Goal: Task Accomplishment & Management: Manage account settings

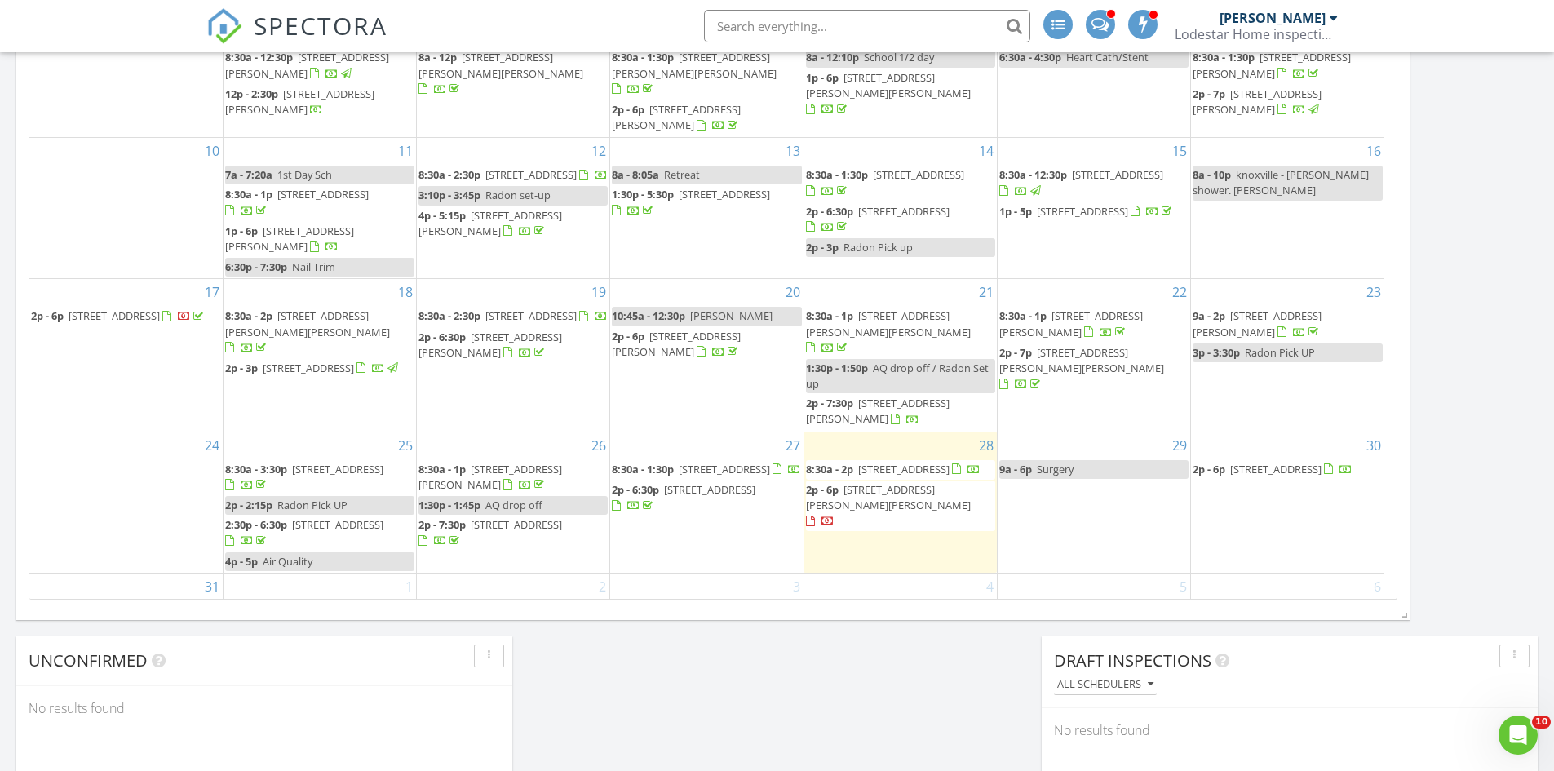
scroll to position [1347, 1579]
click at [535, 462] on span "7918 Holly Hills Dr, Chattanooga 37421" at bounding box center [490, 477] width 144 height 30
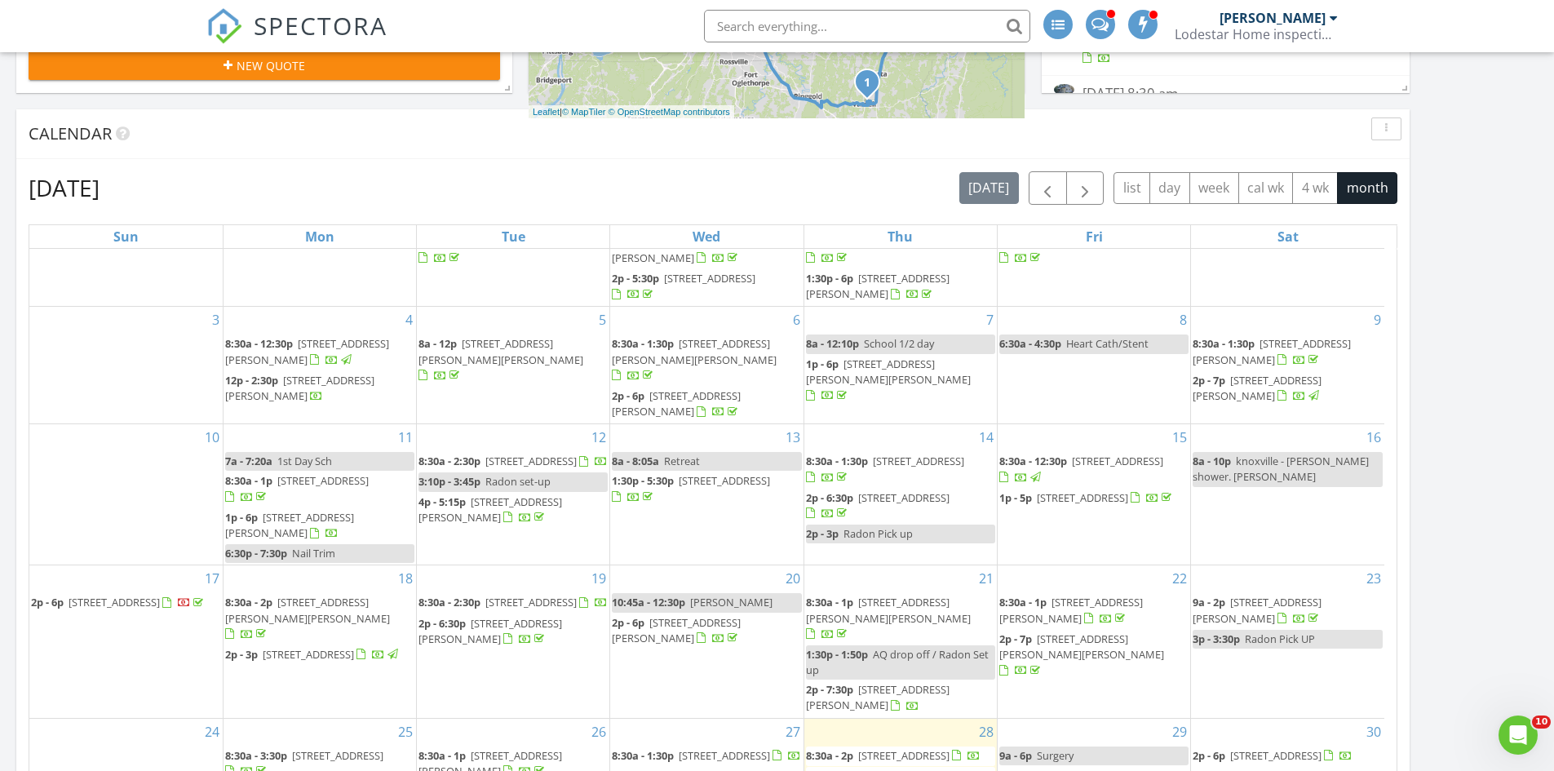
scroll to position [489, 0]
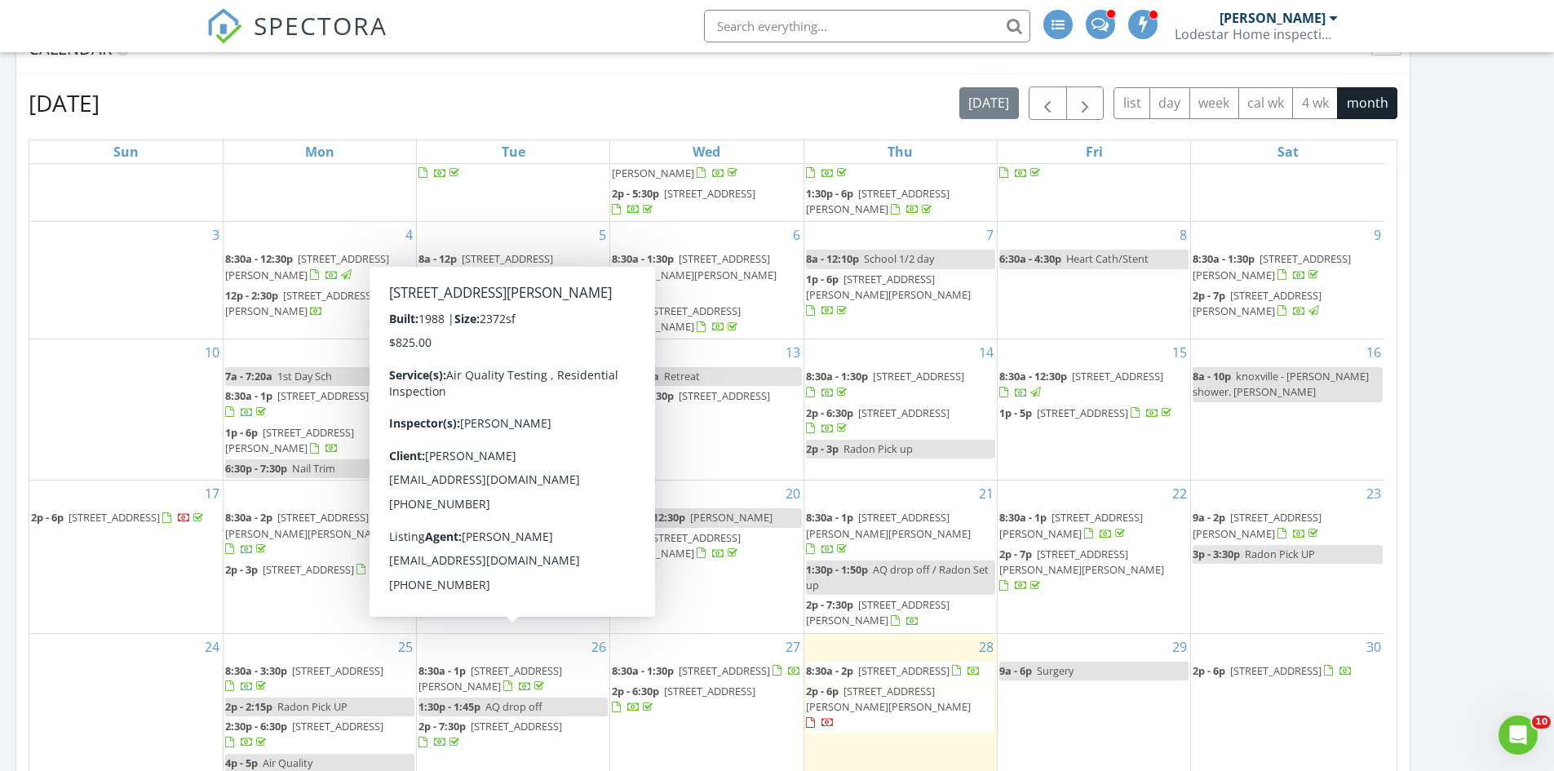
click at [499, 663] on span "7918 Holly Hills Dr, Chattanooga 37421" at bounding box center [490, 678] width 144 height 30
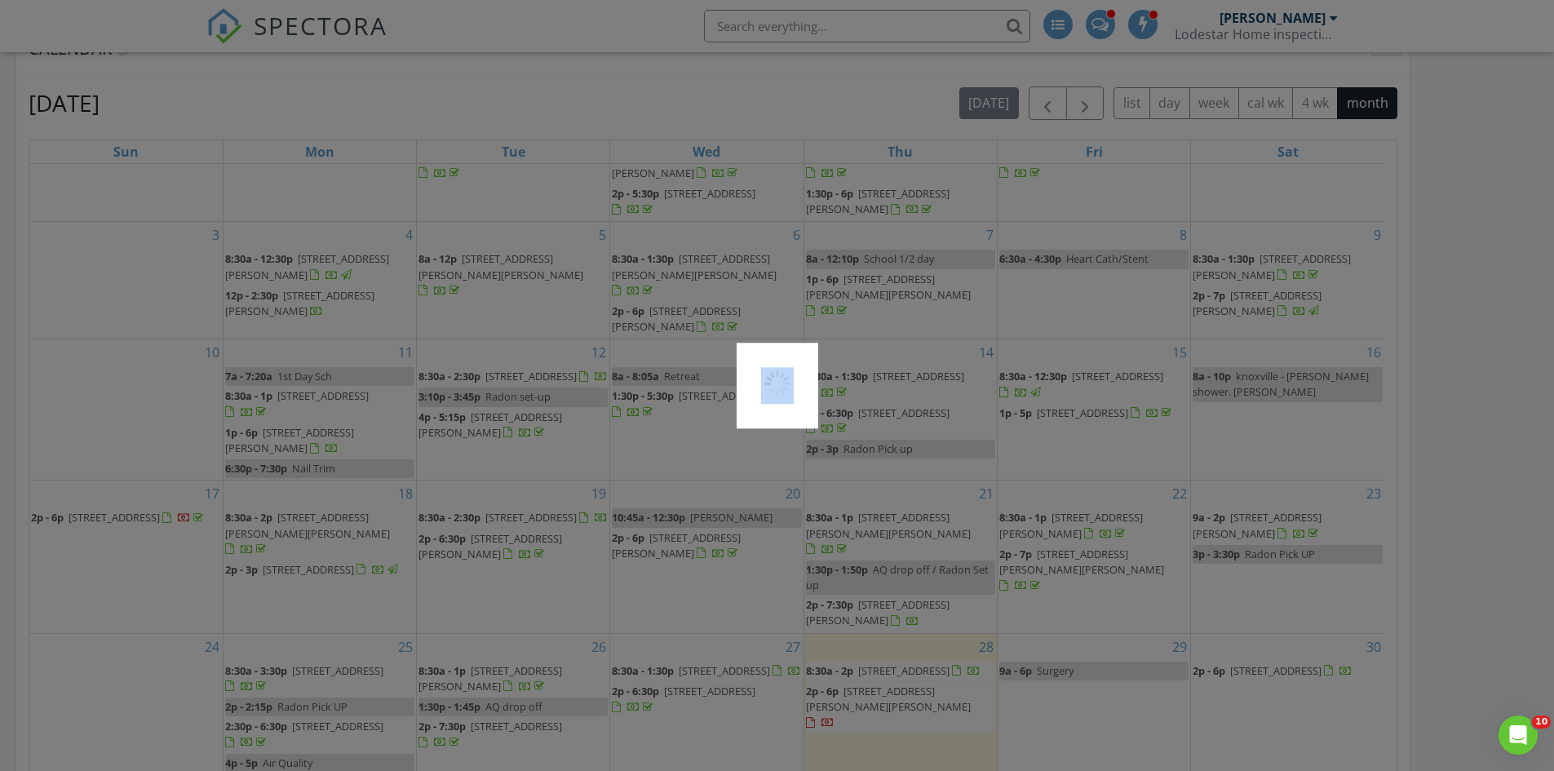
click at [499, 638] on div at bounding box center [777, 385] width 1554 height 771
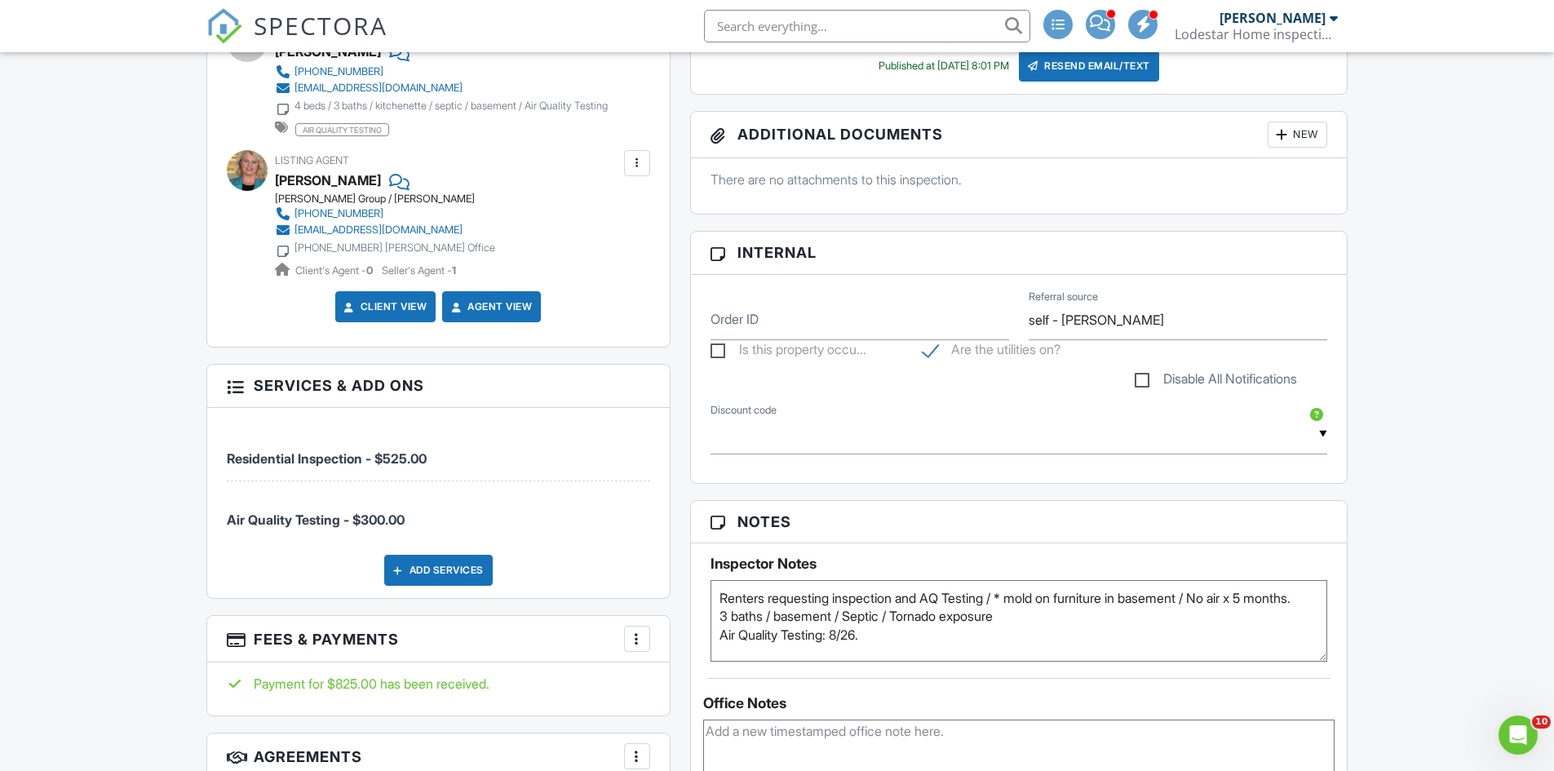
scroll to position [653, 0]
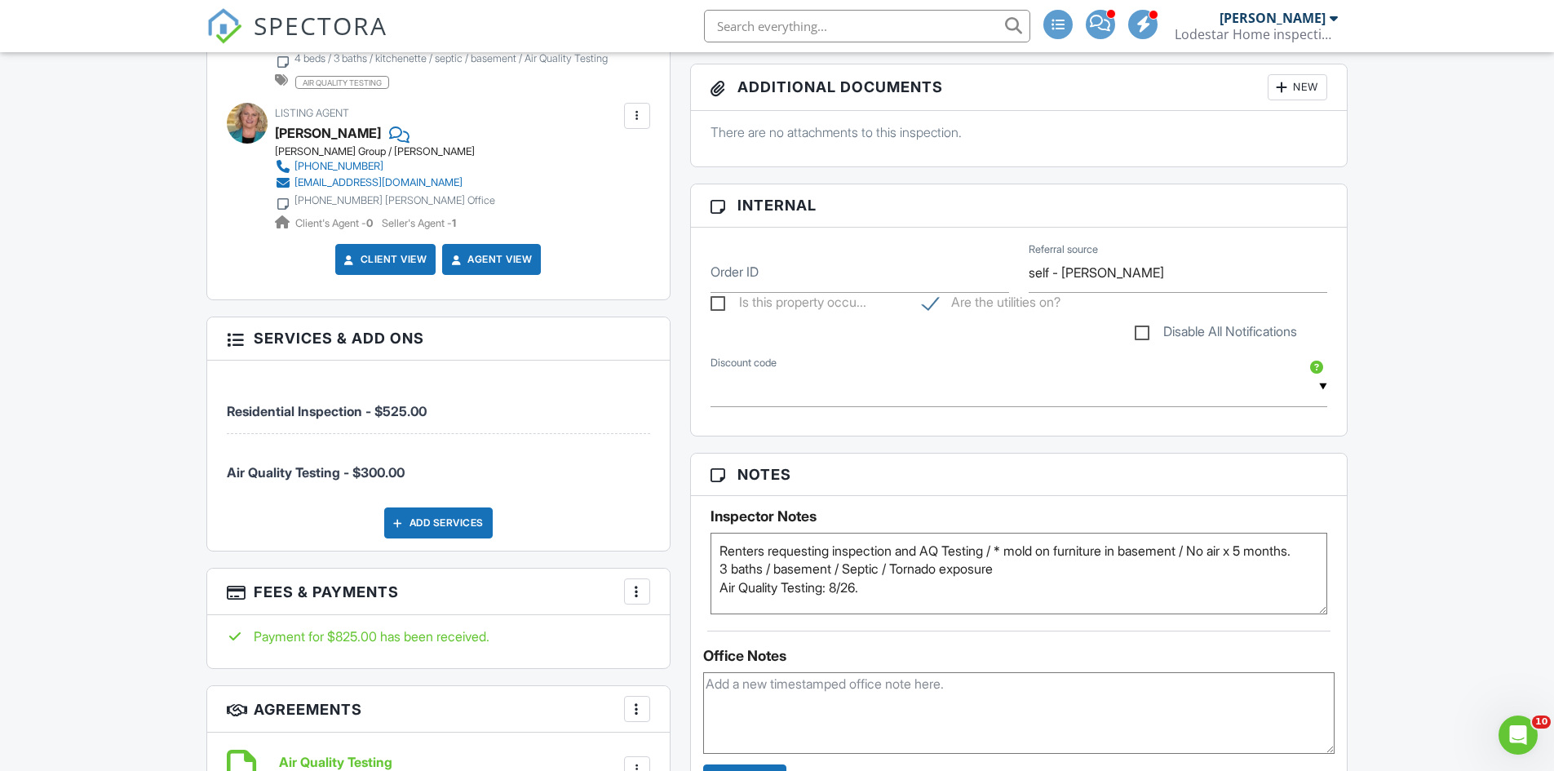
click at [882, 604] on textarea "Renters requesting inspection and AQ Testing / * mold on furniture in basement …" at bounding box center [1018, 574] width 617 height 82
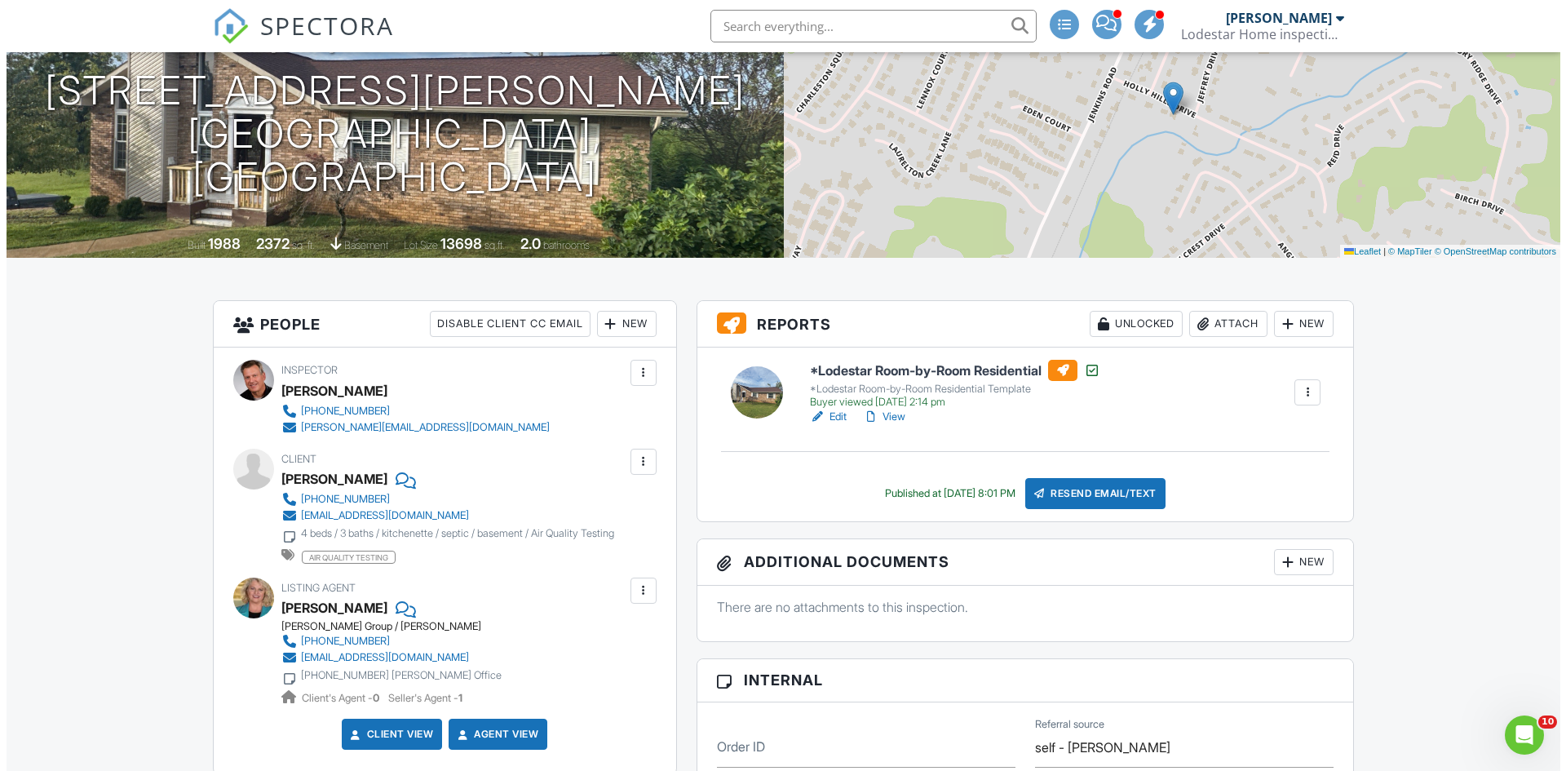
scroll to position [163, 0]
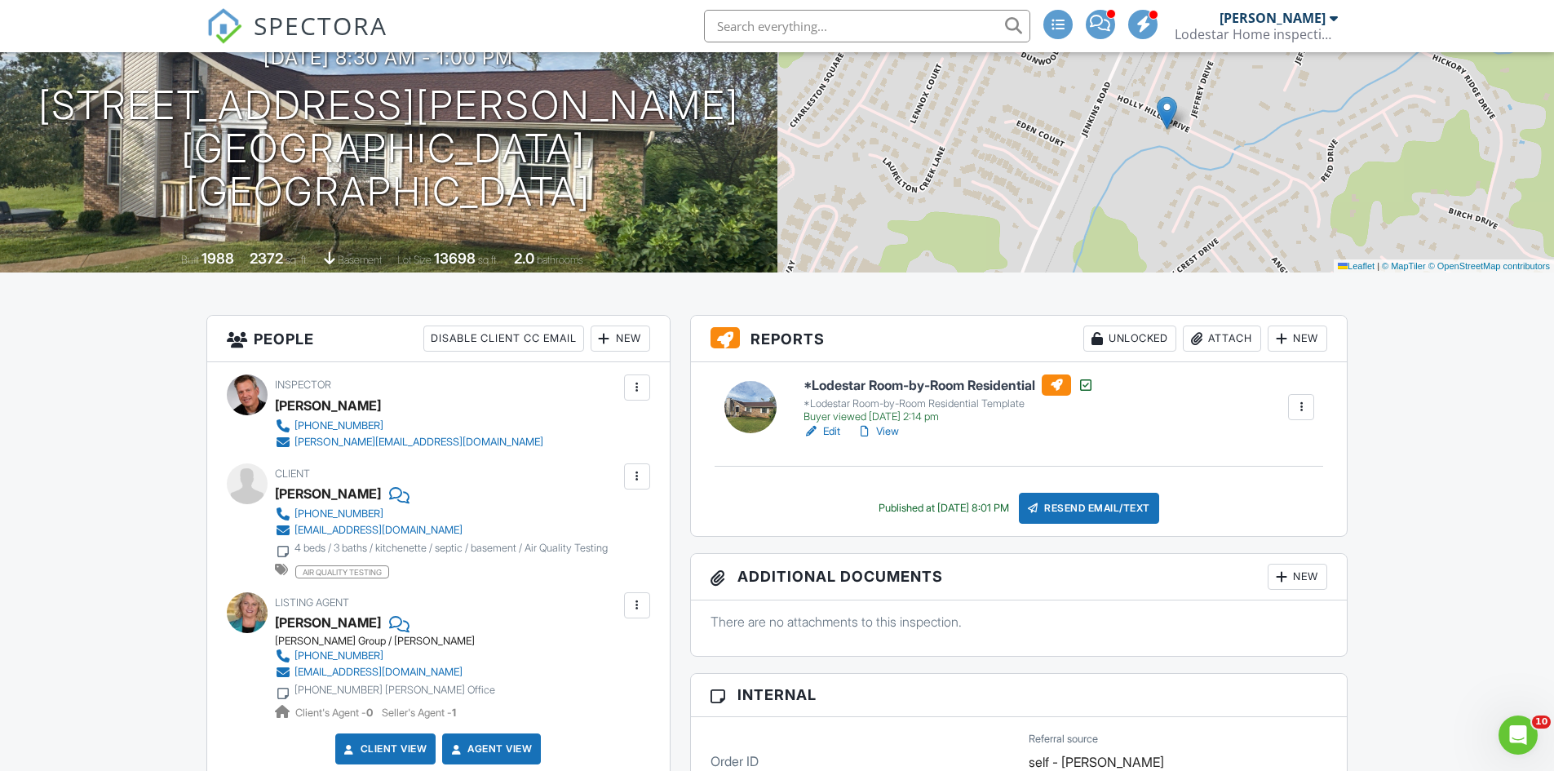
type textarea "Renters requesting inspection and AQ Testing / * mold on furniture in basement …"
click at [1296, 581] on div "New" at bounding box center [1298, 577] width 60 height 26
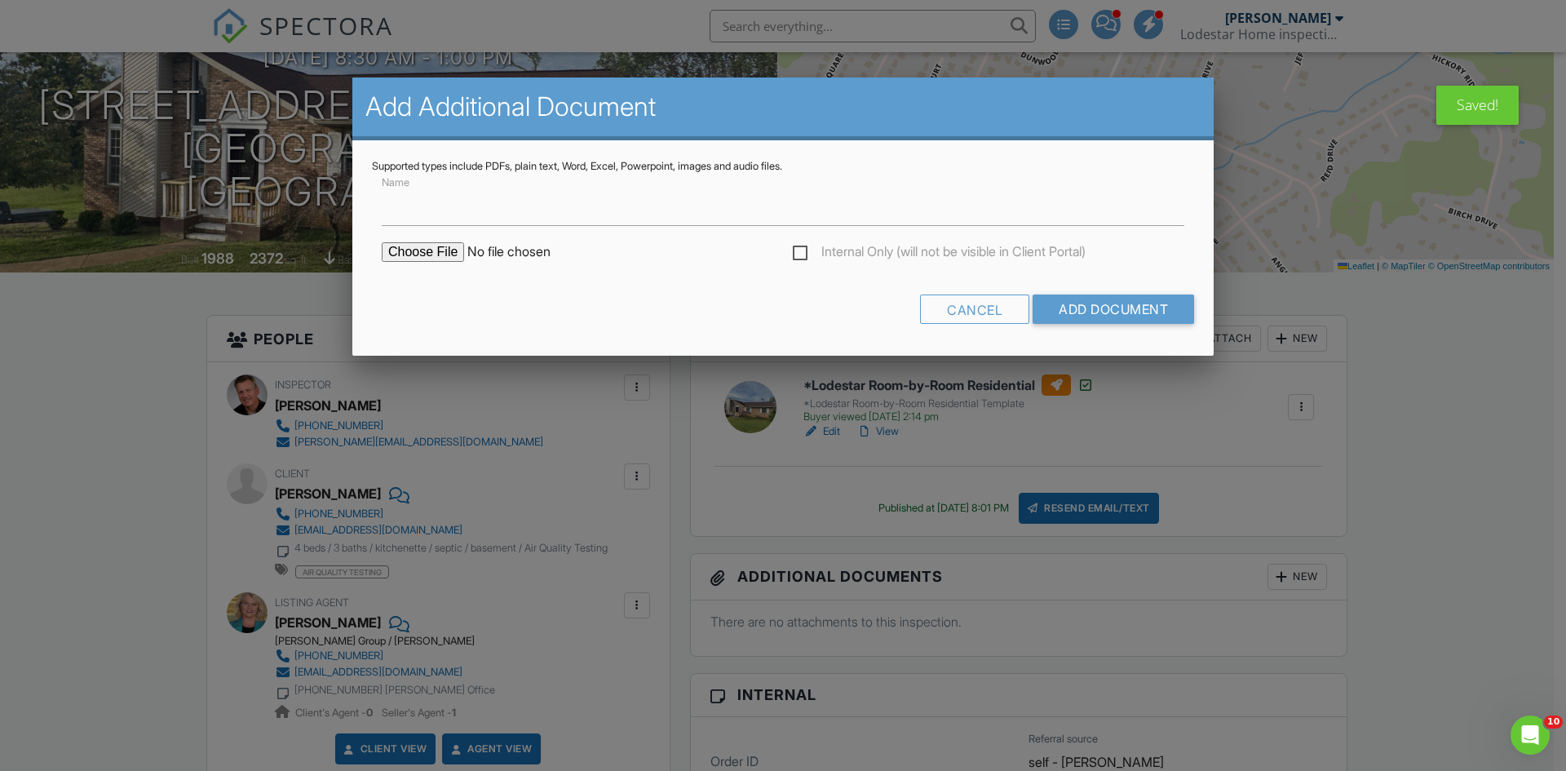
click at [407, 251] on input "file" at bounding box center [520, 252] width 277 height 20
type input "C:\fakepath\AQ.7918 Holly Hills Dr. Chatt.pdf"
click at [1113, 310] on input "Add Document" at bounding box center [1114, 308] width 162 height 29
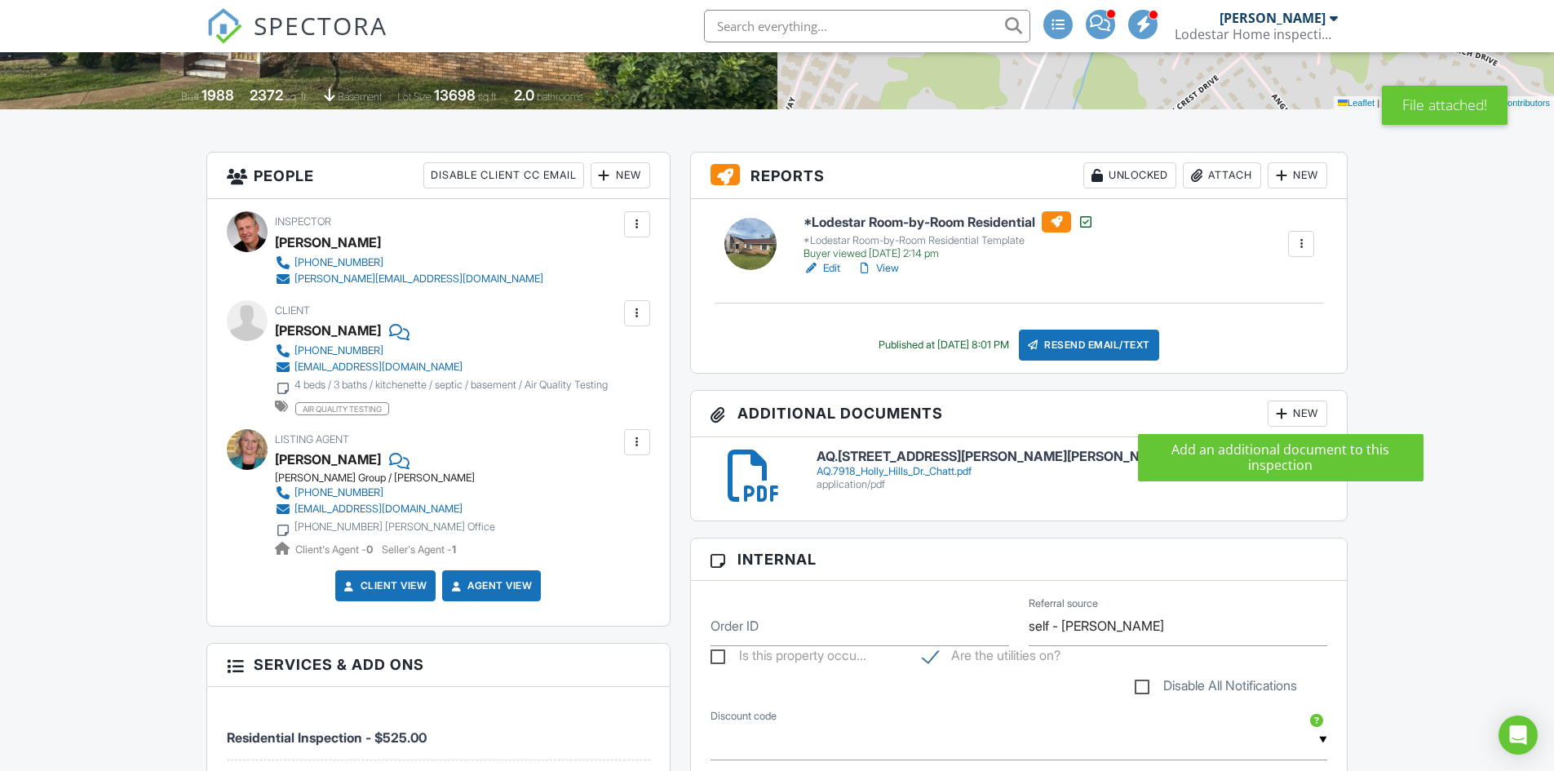
click at [1279, 419] on div at bounding box center [1281, 413] width 16 height 16
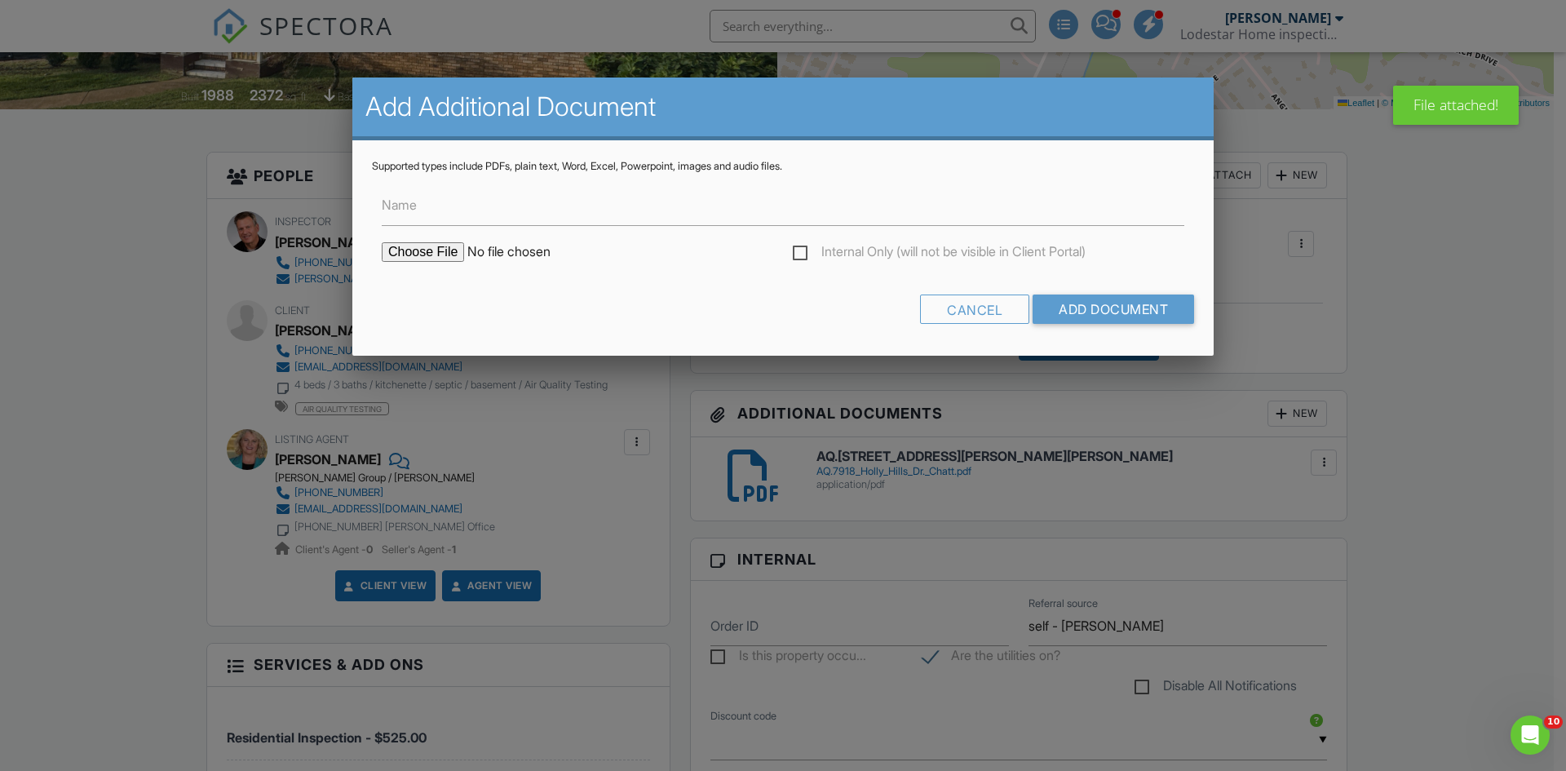
click at [434, 247] on input "file" at bounding box center [520, 252] width 277 height 20
type input "C:\fakepath\AQ.7918b Holly Hills Dr Chatt.docx"
click at [1090, 308] on input "Add Document" at bounding box center [1114, 308] width 162 height 29
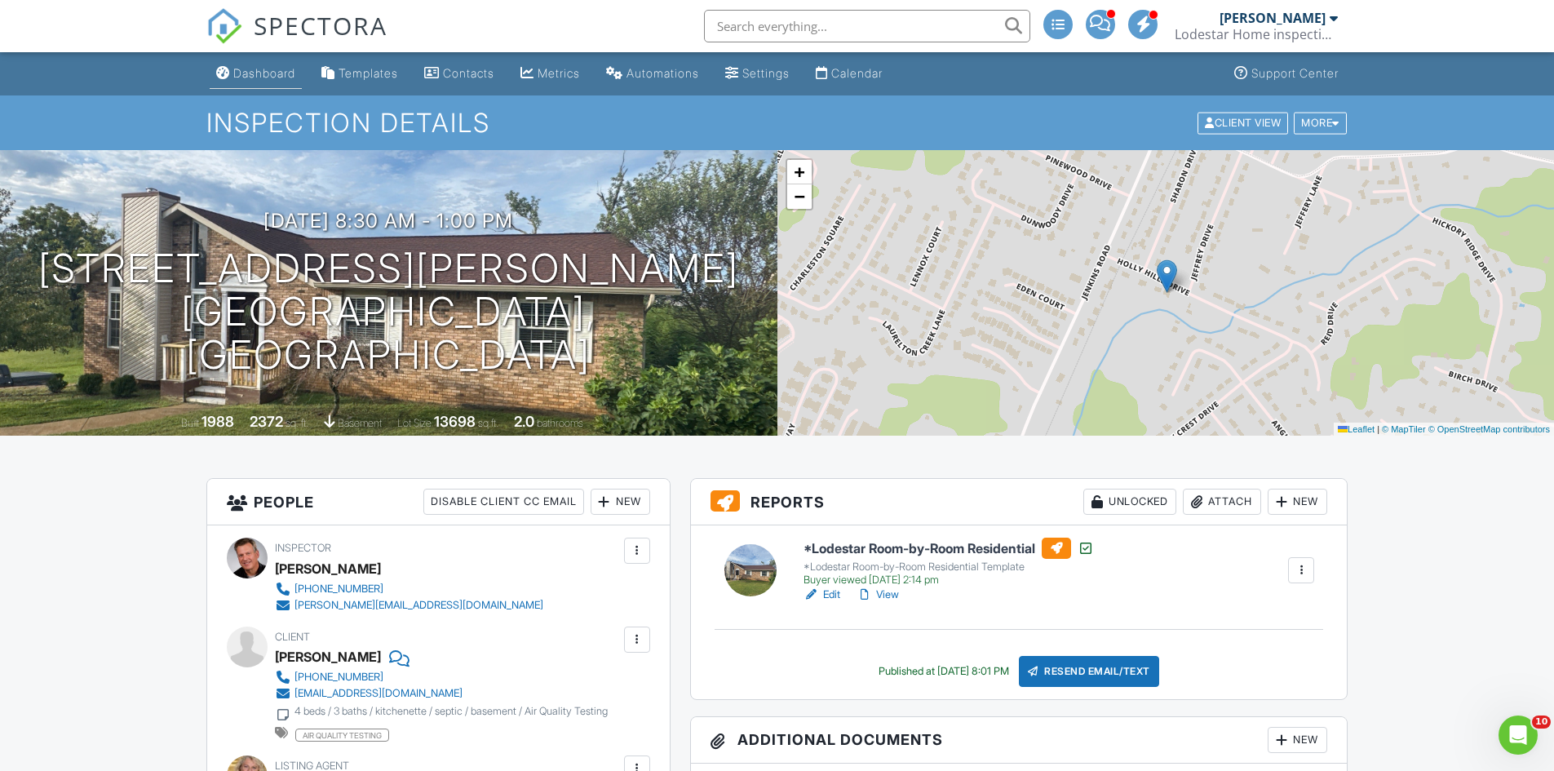
click at [255, 72] on div "Dashboard" at bounding box center [264, 73] width 62 height 14
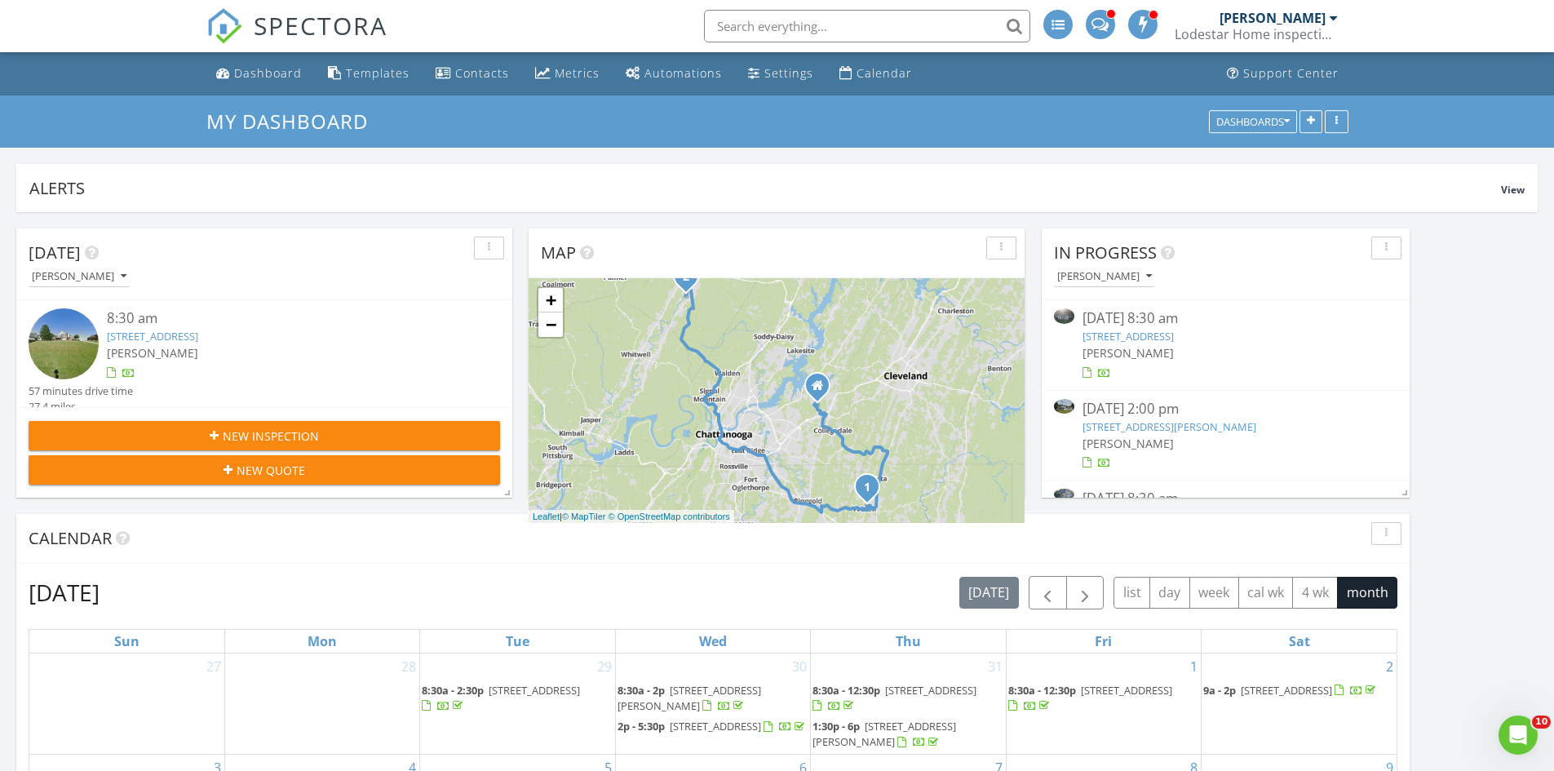
click at [1343, 278] on div "[PERSON_NAME]" at bounding box center [1232, 276] width 356 height 22
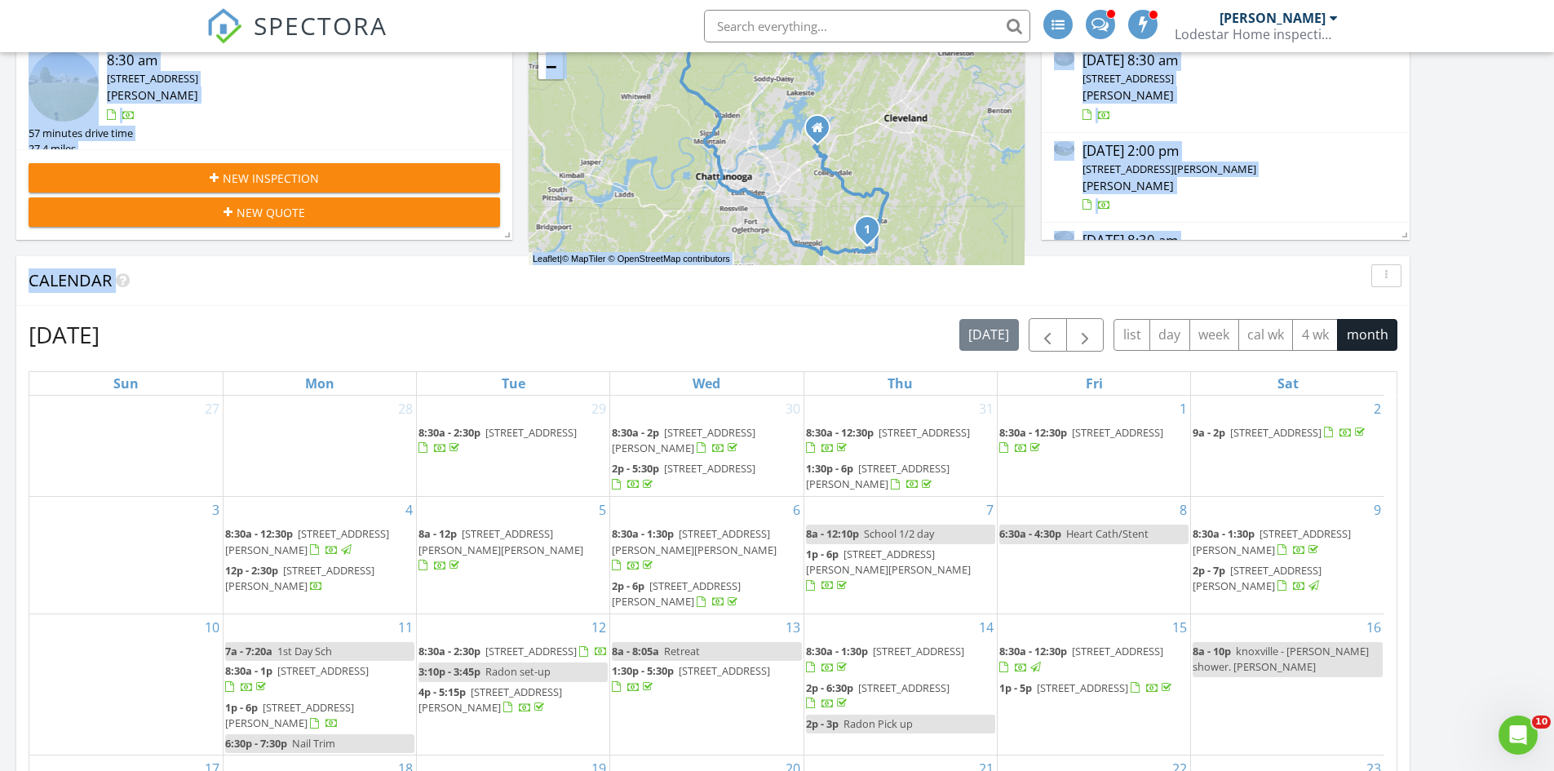
drag, startPoint x: 312, startPoint y: 793, endPoint x: 94, endPoint y: 809, distance: 219.2
